Goal: Information Seeking & Learning: Learn about a topic

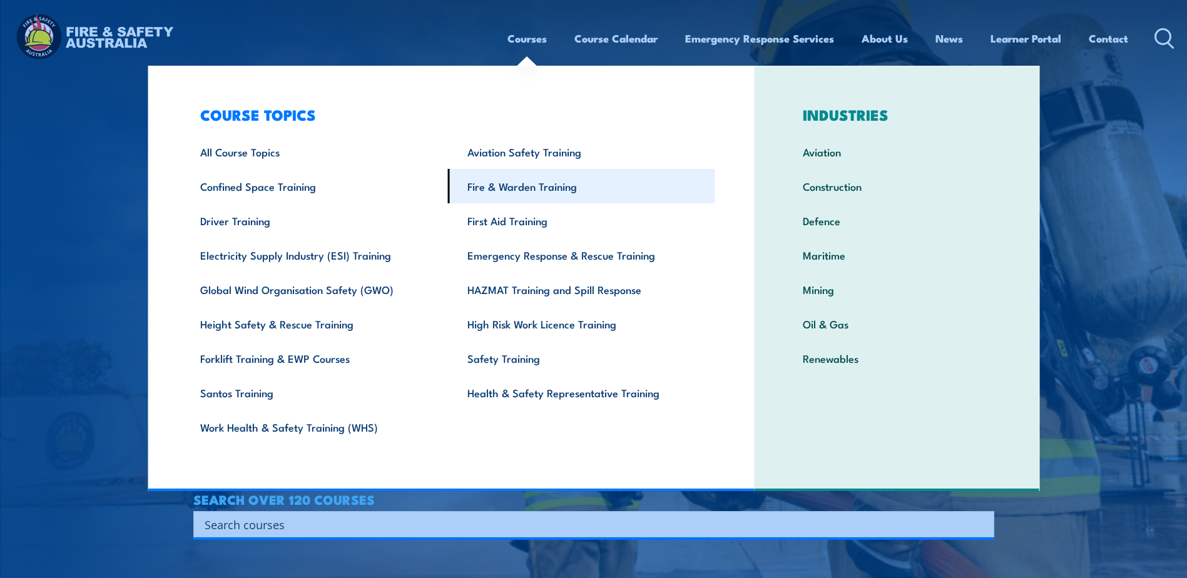
click at [541, 192] on link "Fire & Warden Training" at bounding box center [581, 186] width 267 height 34
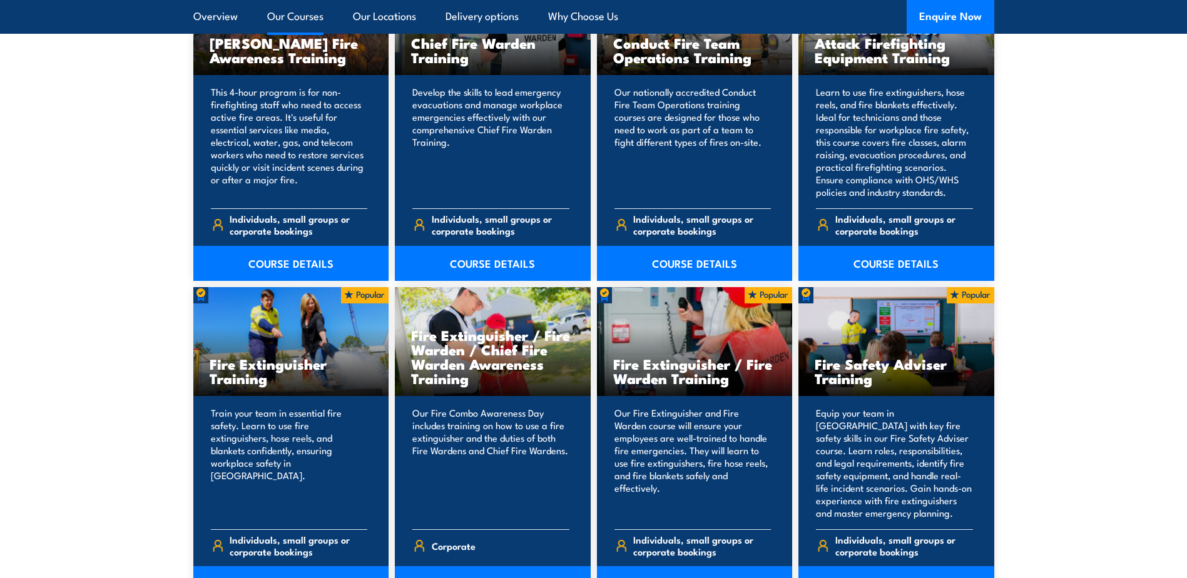
scroll to position [1126, 0]
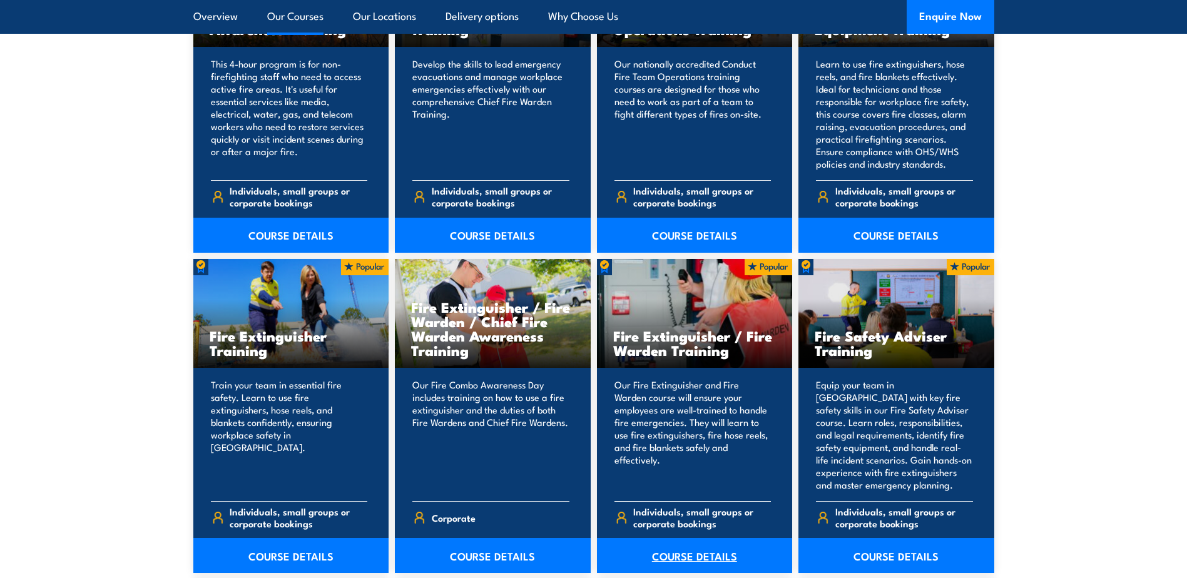
click at [670, 556] on link "COURSE DETAILS" at bounding box center [695, 555] width 196 height 35
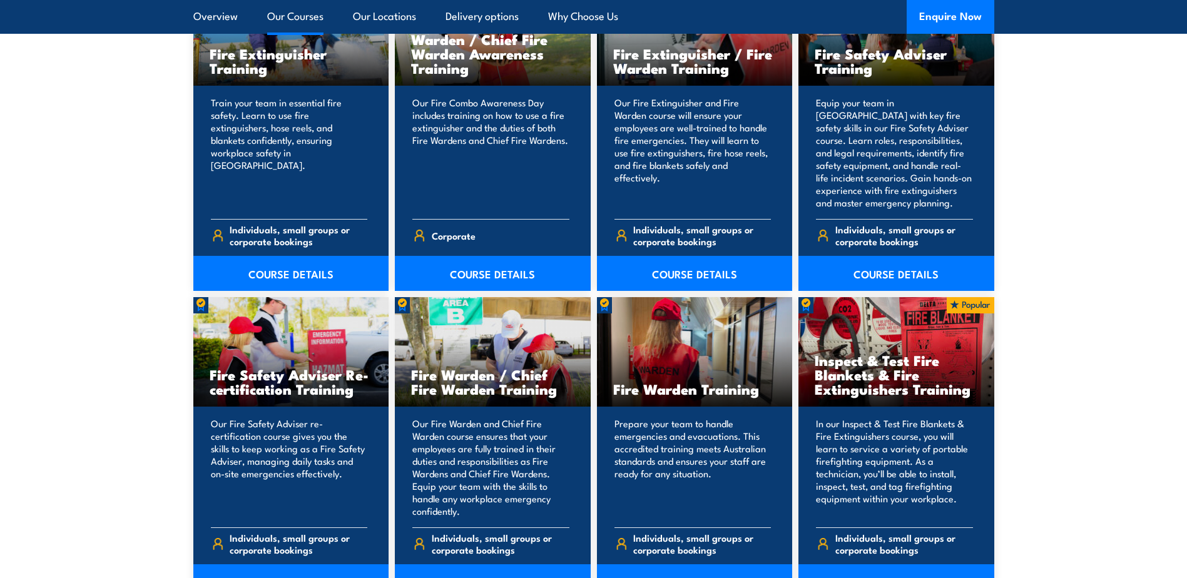
scroll to position [1439, 0]
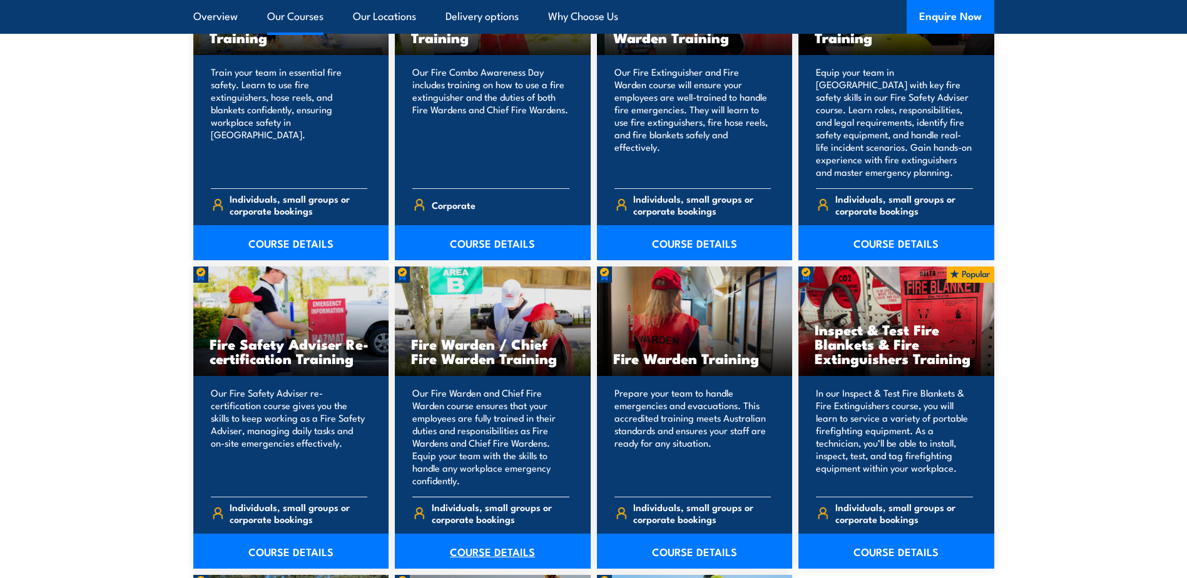
click at [496, 556] on link "COURSE DETAILS" at bounding box center [493, 551] width 196 height 35
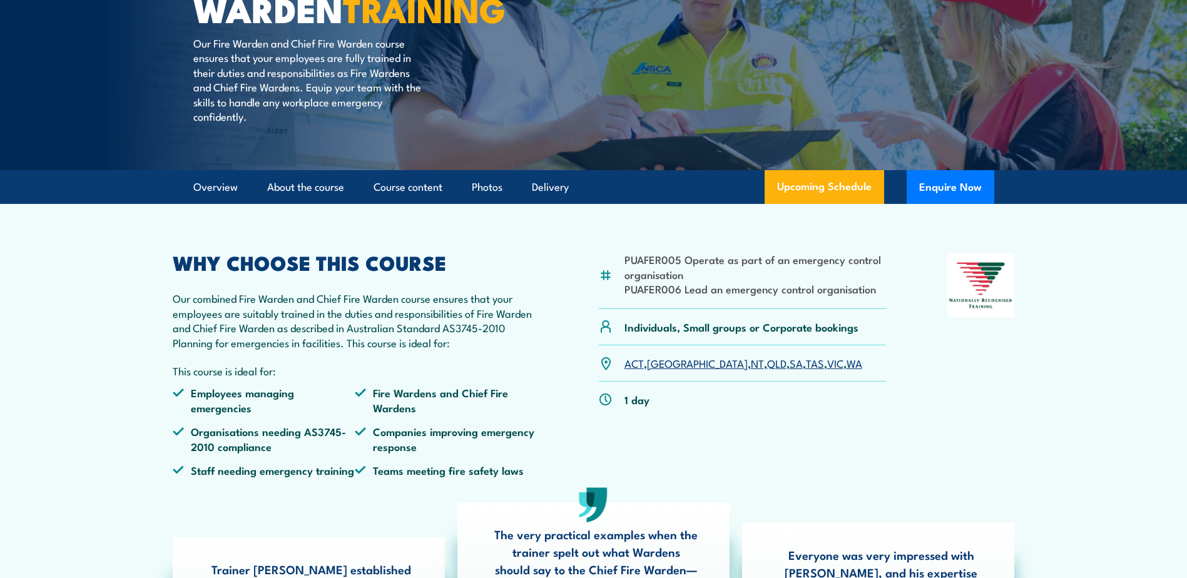
scroll to position [188, 0]
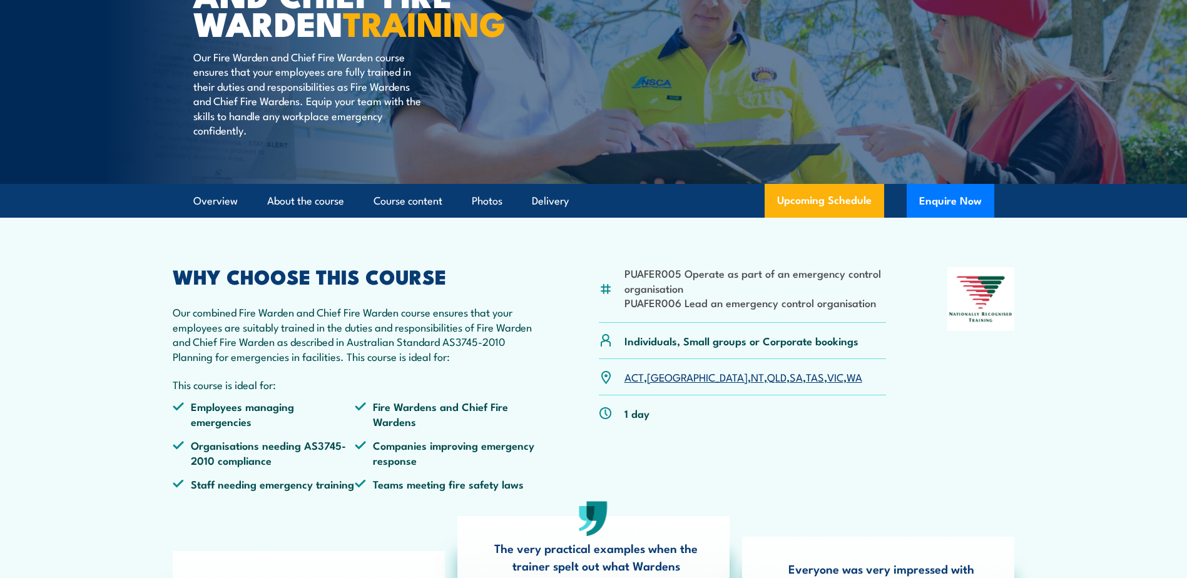
click at [790, 384] on link "SA" at bounding box center [796, 376] width 13 height 15
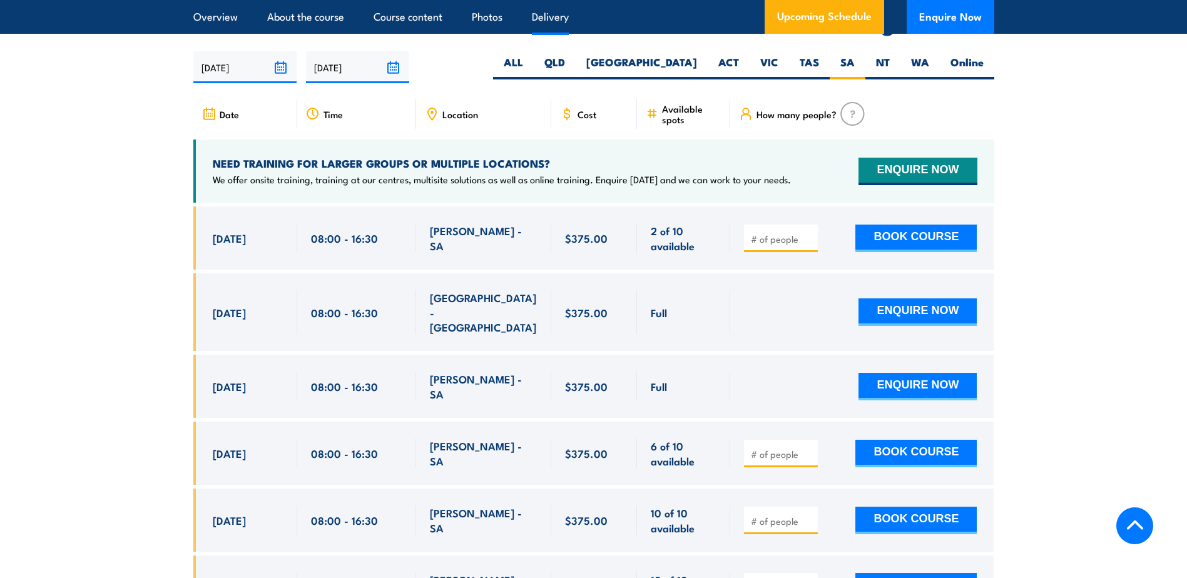
scroll to position [2217, 0]
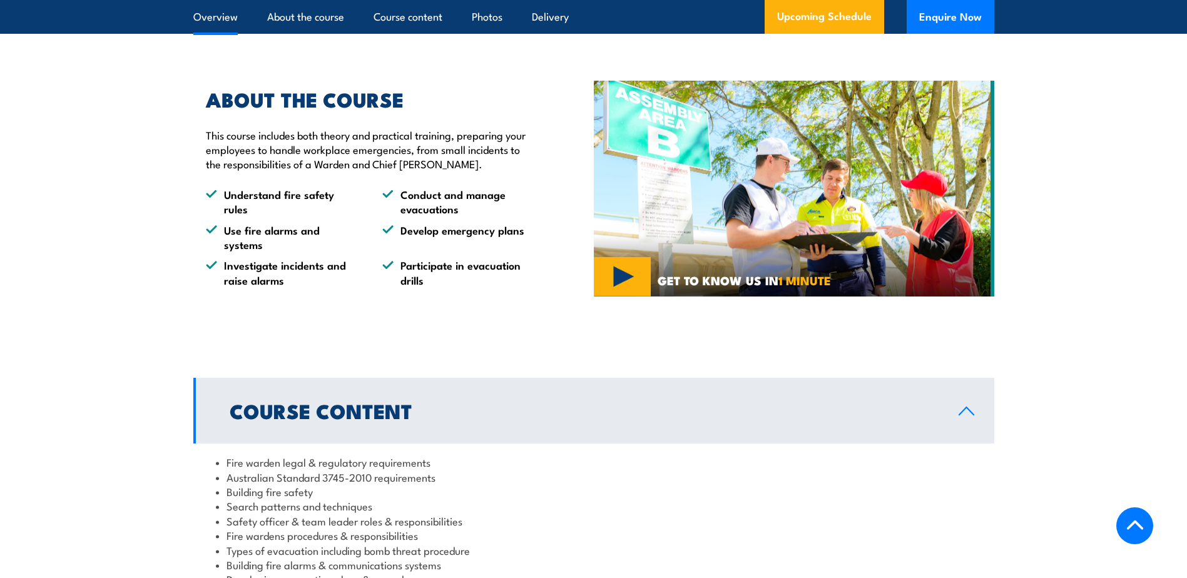
scroll to position [1064, 0]
